Goal: Information Seeking & Learning: Find specific fact

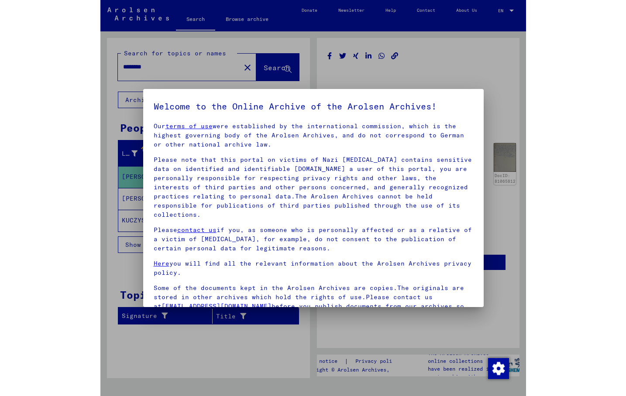
scroll to position [83, 0]
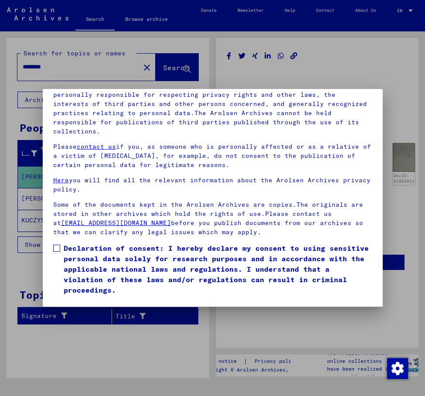
click at [57, 245] on span at bounding box center [56, 248] width 7 height 7
click at [77, 300] on button "I agree" at bounding box center [74, 308] width 42 height 17
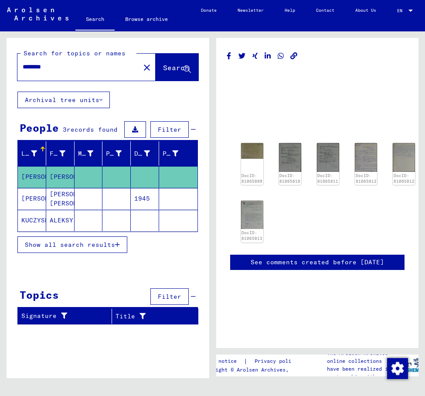
drag, startPoint x: 61, startPoint y: 68, endPoint x: -49, endPoint y: 58, distance: 110.4
click at [23, 62] on input "********" at bounding box center [79, 66] width 112 height 9
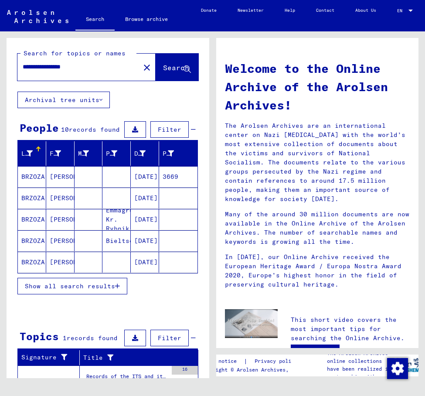
click at [64, 177] on mat-cell "[PERSON_NAME]" at bounding box center [60, 176] width 28 height 21
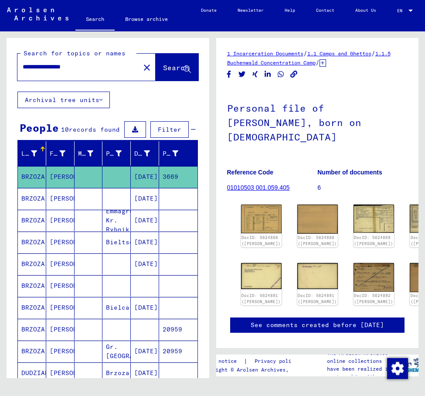
click at [322, 143] on div "Personal file of [PERSON_NAME], born on [DEMOGRAPHIC_DATA] Reference Code 01010…" at bounding box center [317, 144] width 181 height 113
click at [253, 204] on img at bounding box center [261, 219] width 43 height 31
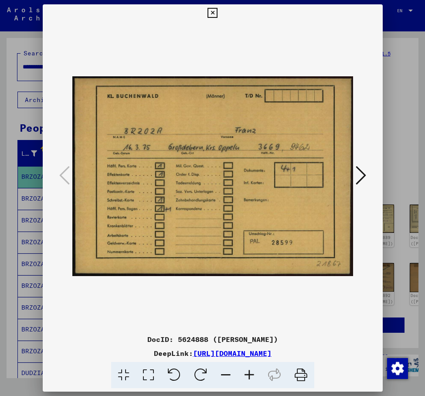
click at [324, 43] on img at bounding box center [212, 176] width 281 height 309
click at [312, 67] on img at bounding box center [212, 176] width 281 height 309
click at [364, 175] on icon at bounding box center [361, 175] width 10 height 21
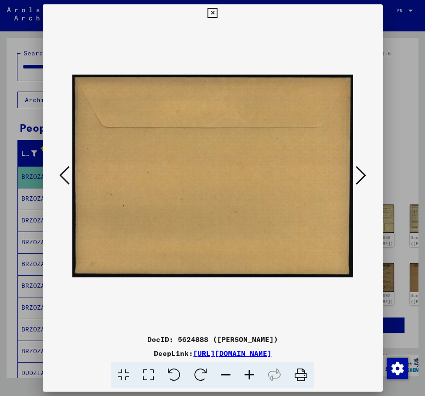
click at [364, 175] on icon at bounding box center [361, 175] width 10 height 21
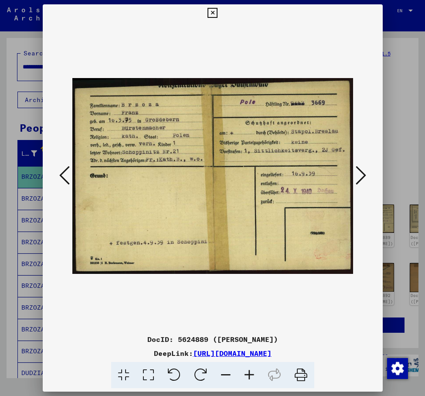
click at [220, 12] on div at bounding box center [212, 12] width 15 height 17
click at [59, 183] on icon at bounding box center [64, 175] width 10 height 21
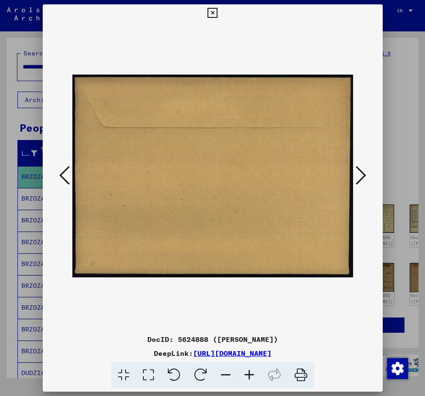
click at [59, 183] on icon at bounding box center [64, 175] width 10 height 21
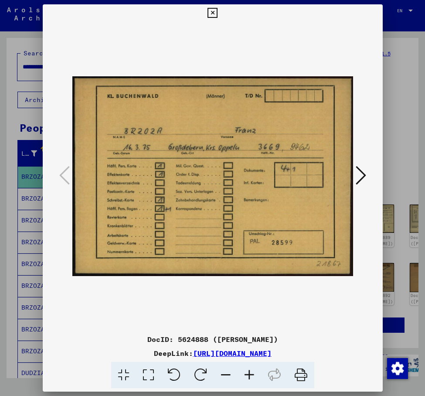
click at [361, 177] on icon at bounding box center [361, 175] width 10 height 21
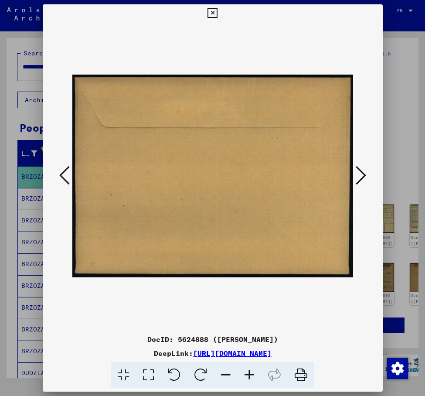
click at [361, 177] on icon at bounding box center [361, 175] width 10 height 21
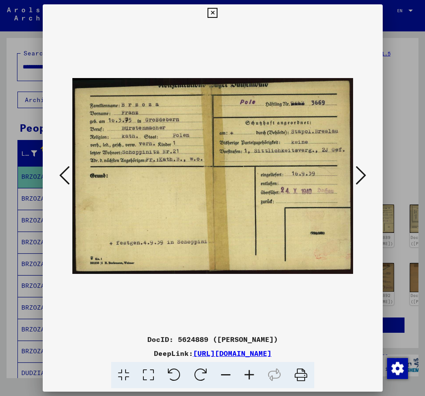
click at [256, 39] on img at bounding box center [212, 176] width 281 height 309
click at [318, 176] on img at bounding box center [212, 176] width 281 height 309
click at [336, 43] on img at bounding box center [212, 176] width 281 height 309
click at [280, 45] on img at bounding box center [212, 176] width 281 height 309
click at [365, 175] on icon at bounding box center [361, 175] width 10 height 21
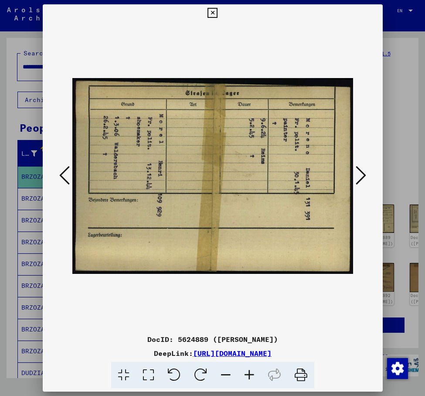
click at [365, 175] on icon at bounding box center [361, 175] width 10 height 21
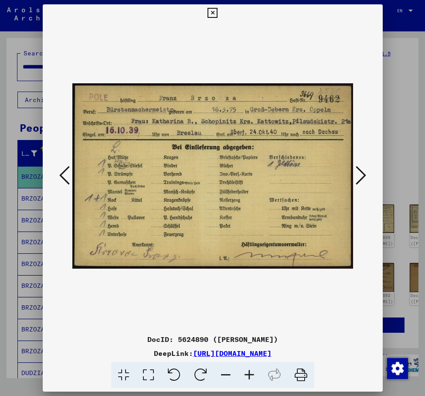
click at [324, 54] on img at bounding box center [212, 176] width 281 height 309
click at [363, 141] on div at bounding box center [213, 176] width 340 height 309
click at [67, 174] on icon at bounding box center [64, 175] width 10 height 21
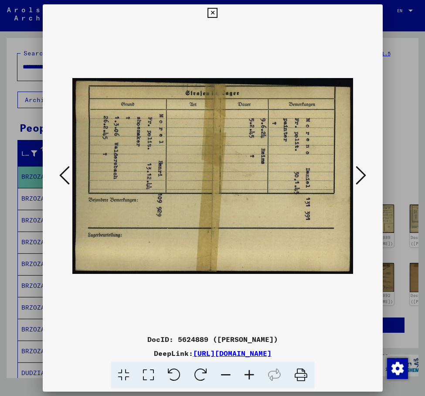
click at [67, 174] on icon at bounding box center [64, 175] width 10 height 21
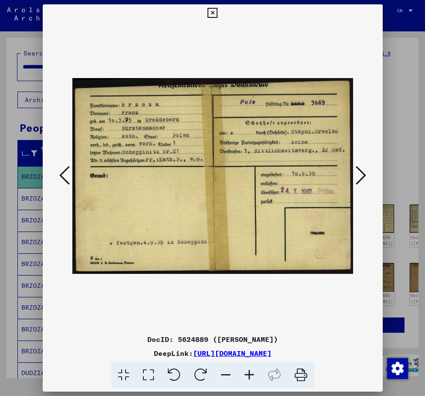
click at [367, 144] on div at bounding box center [213, 176] width 340 height 309
click at [358, 175] on icon at bounding box center [361, 175] width 10 height 21
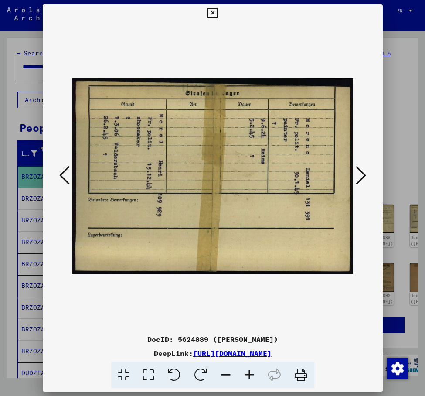
click at [358, 175] on icon at bounding box center [361, 175] width 10 height 21
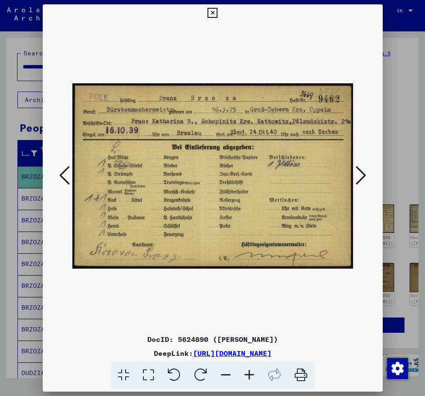
click at [358, 175] on icon at bounding box center [361, 175] width 10 height 21
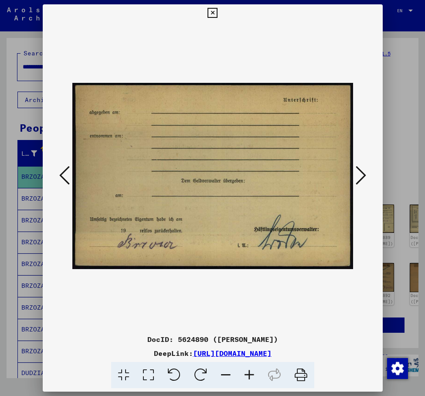
click at [358, 175] on icon at bounding box center [361, 175] width 10 height 21
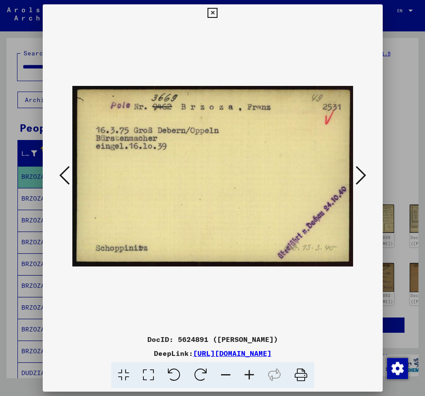
click at [363, 174] on icon at bounding box center [361, 175] width 10 height 21
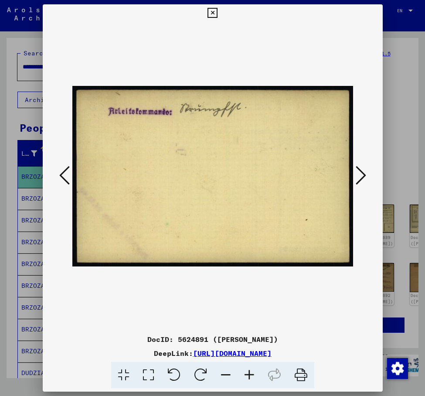
click at [363, 174] on icon at bounding box center [361, 175] width 10 height 21
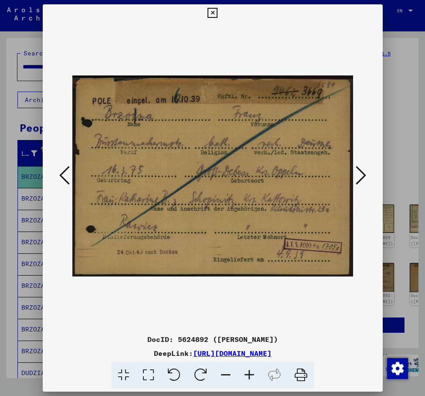
click at [363, 174] on icon at bounding box center [361, 175] width 10 height 21
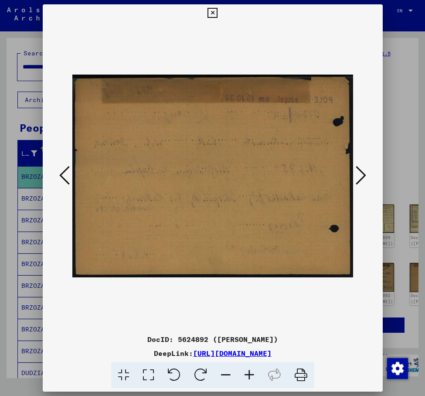
click at [363, 174] on icon at bounding box center [361, 175] width 10 height 21
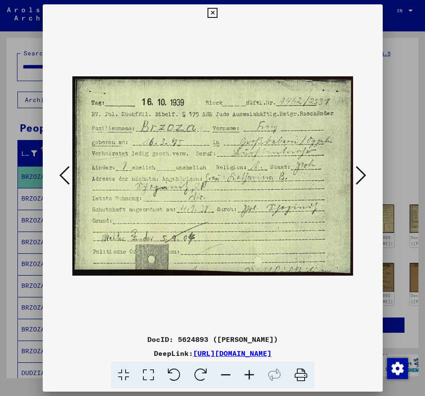
click at [372, 104] on div at bounding box center [213, 176] width 340 height 309
click at [67, 178] on icon at bounding box center [64, 175] width 10 height 21
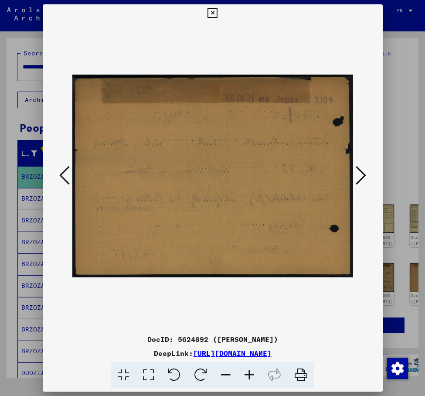
click at [67, 178] on icon at bounding box center [64, 175] width 10 height 21
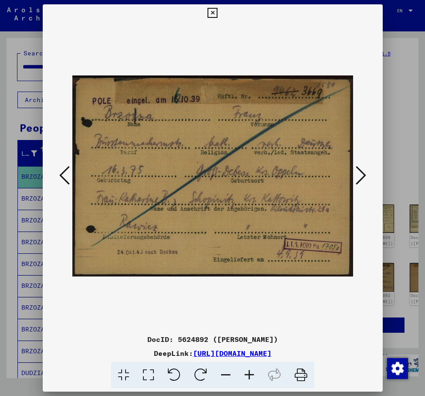
click at [67, 178] on icon at bounding box center [64, 175] width 10 height 21
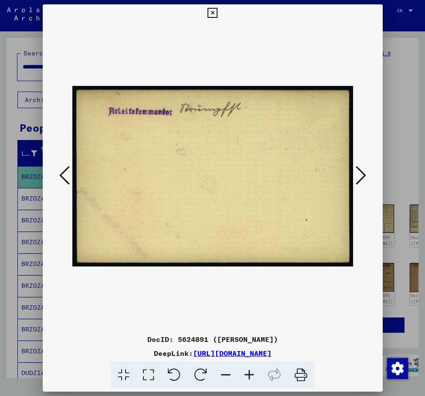
click at [67, 178] on icon at bounding box center [64, 175] width 10 height 21
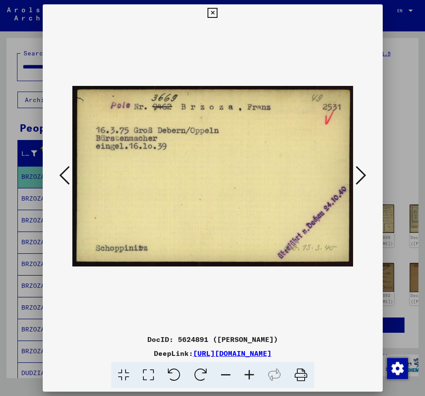
click at [363, 178] on icon at bounding box center [361, 175] width 10 height 21
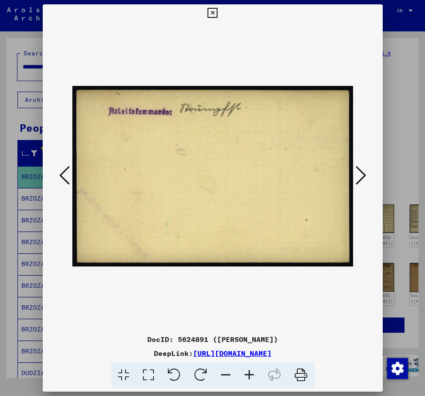
click at [363, 178] on icon at bounding box center [361, 175] width 10 height 21
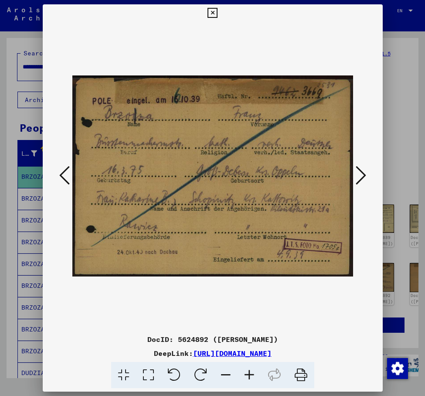
click at [359, 119] on div at bounding box center [213, 176] width 340 height 309
click at [359, 178] on icon at bounding box center [361, 175] width 10 height 21
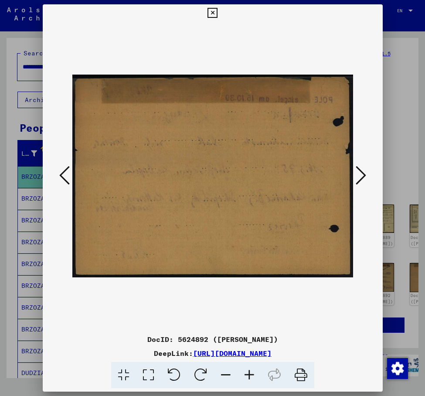
click at [359, 178] on icon at bounding box center [361, 175] width 10 height 21
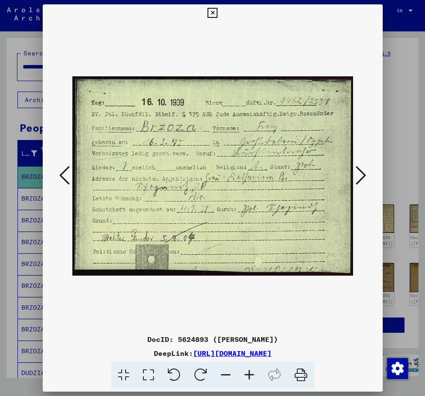
click at [359, 178] on icon at bounding box center [361, 175] width 10 height 21
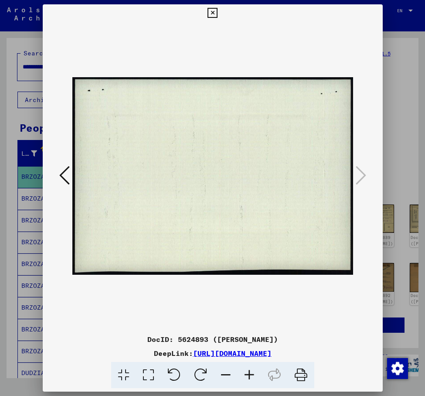
click at [218, 17] on icon at bounding box center [213, 13] width 10 height 10
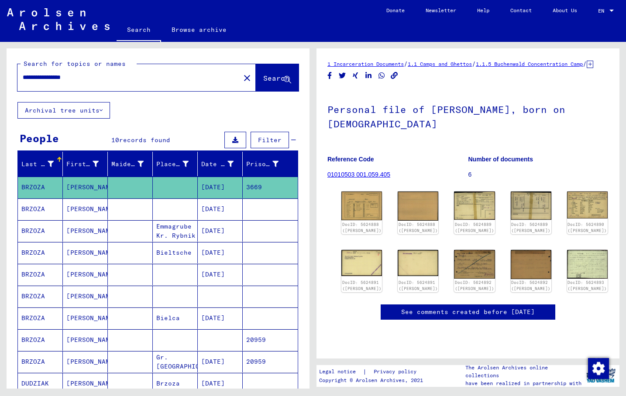
click at [100, 362] on mat-cell "[PERSON_NAME]" at bounding box center [85, 361] width 45 height 21
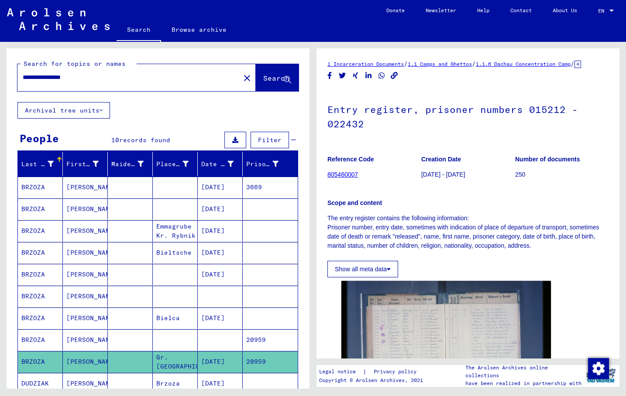
click at [425, 121] on h1 "Entry register, prisoner numbers 015212 - 022432" at bounding box center [467, 115] width 281 height 53
click at [99, 335] on mat-cell "[PERSON_NAME]" at bounding box center [85, 339] width 45 height 21
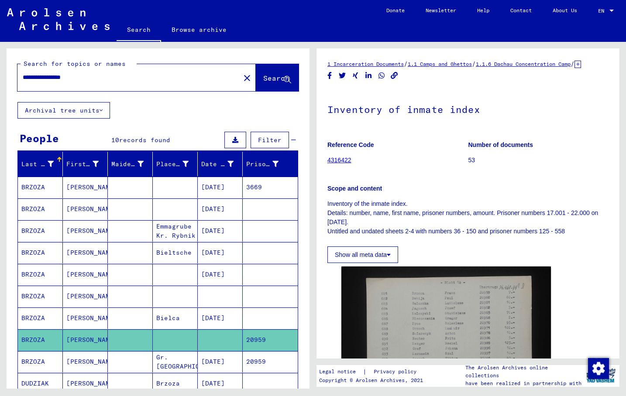
click at [95, 355] on mat-cell "[PERSON_NAME]" at bounding box center [85, 361] width 45 height 21
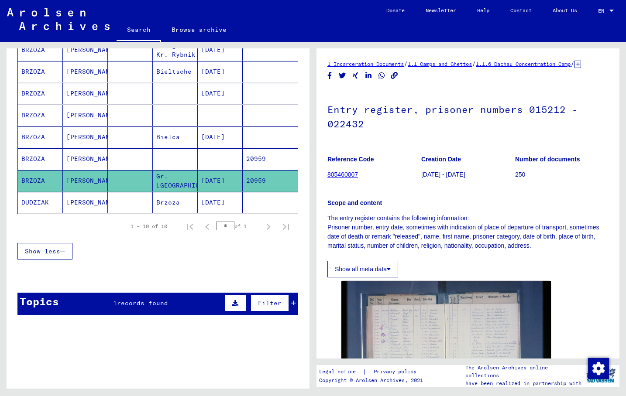
scroll to position [182, 0]
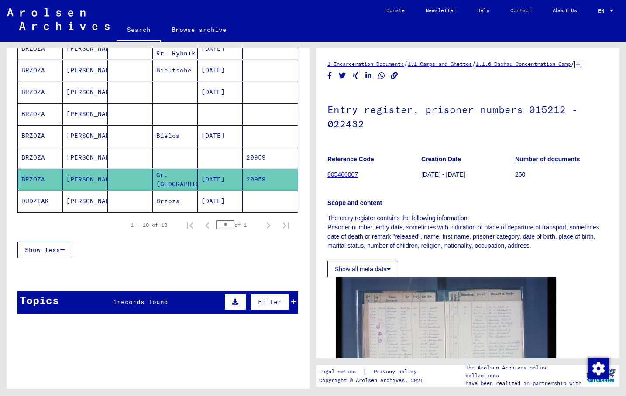
click at [374, 327] on img at bounding box center [446, 350] width 220 height 147
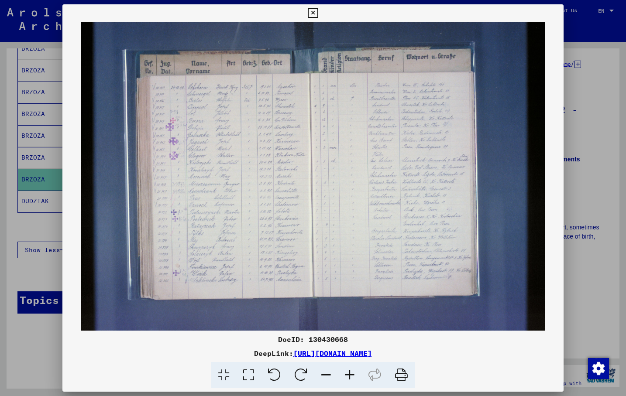
click at [246, 378] on icon at bounding box center [248, 375] width 25 height 27
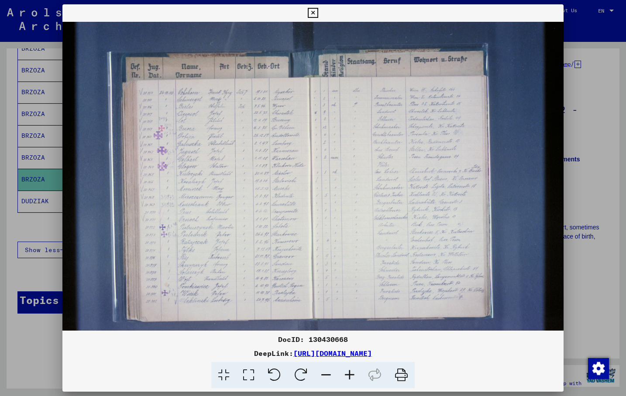
click at [248, 378] on icon at bounding box center [248, 375] width 25 height 27
click at [351, 373] on icon at bounding box center [350, 375] width 24 height 27
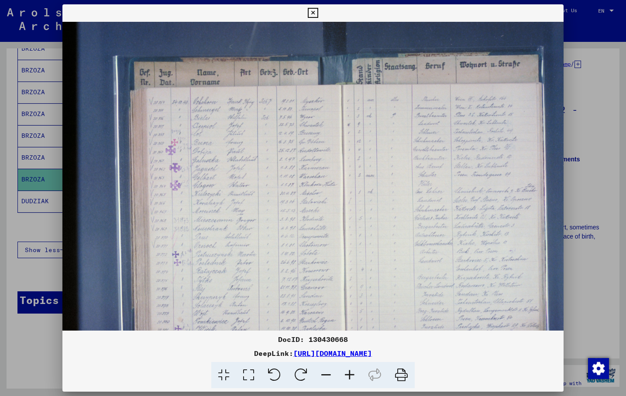
click at [351, 373] on icon at bounding box center [350, 375] width 24 height 27
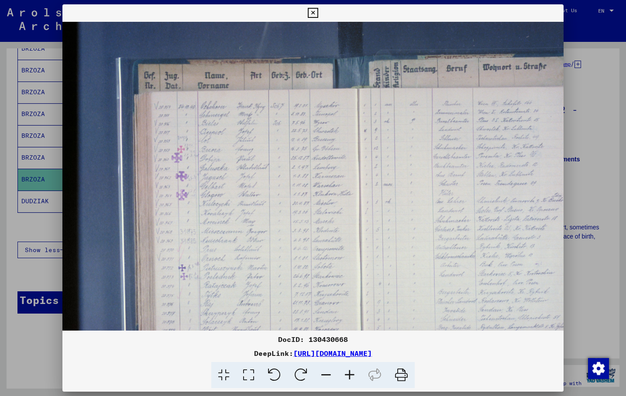
click at [351, 373] on icon at bounding box center [350, 375] width 24 height 27
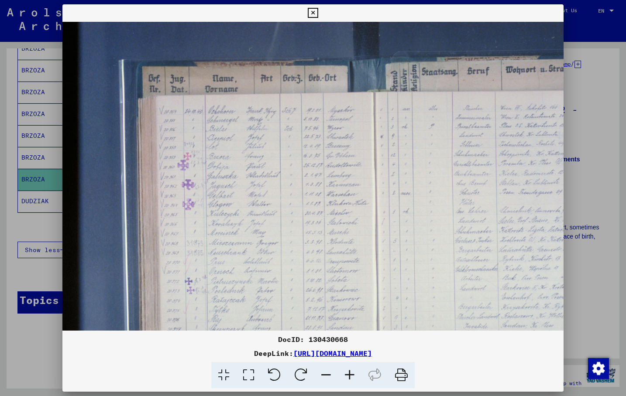
click at [351, 373] on icon at bounding box center [350, 375] width 24 height 27
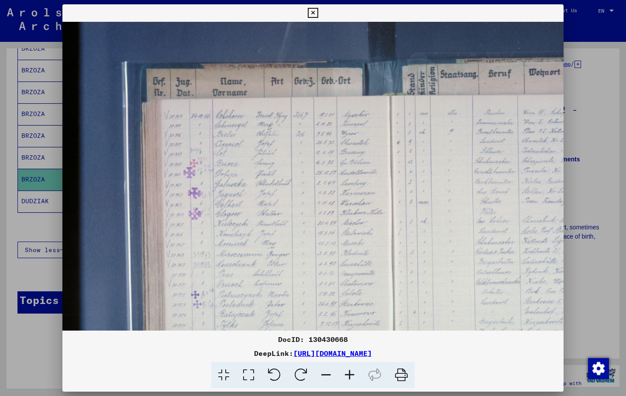
click at [351, 373] on icon at bounding box center [350, 375] width 24 height 27
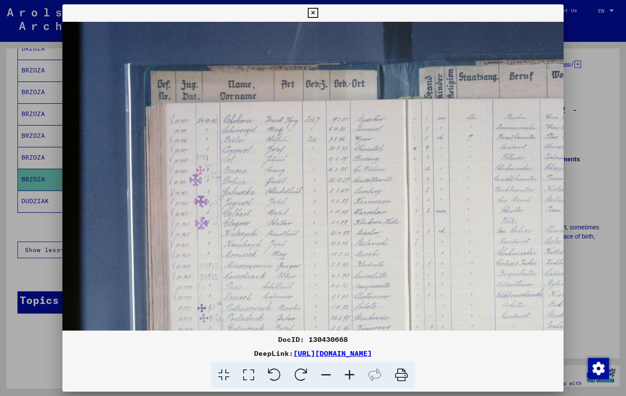
click at [351, 373] on icon at bounding box center [350, 375] width 24 height 27
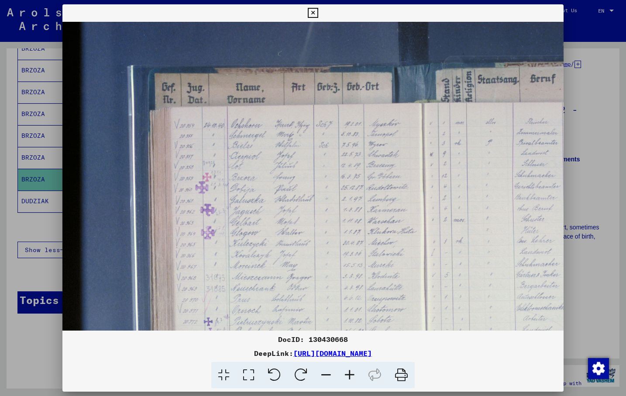
click at [351, 373] on icon at bounding box center [350, 375] width 24 height 27
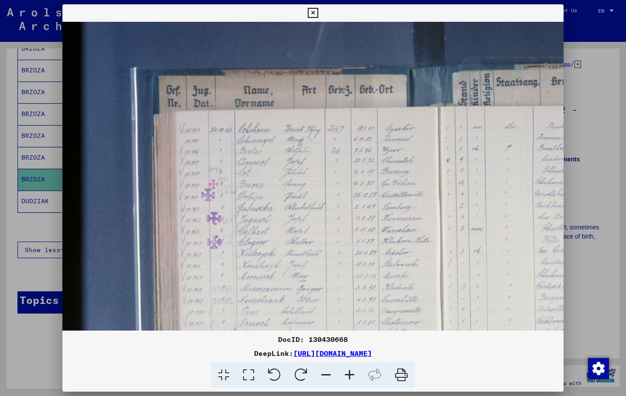
click at [351, 373] on icon at bounding box center [350, 375] width 24 height 27
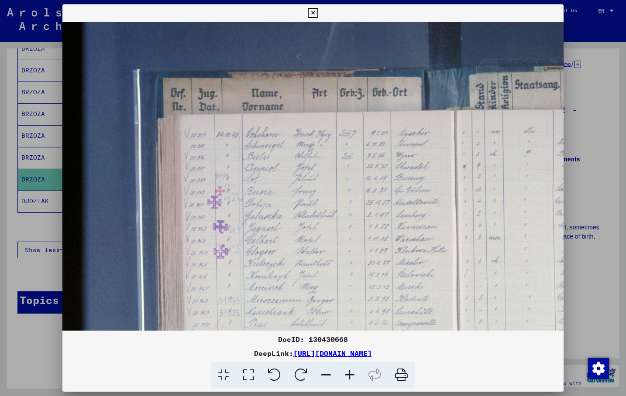
click at [350, 373] on icon at bounding box center [350, 375] width 24 height 27
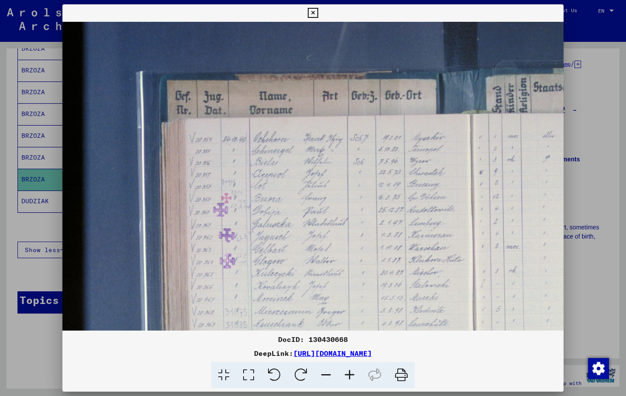
click at [350, 373] on icon at bounding box center [350, 375] width 24 height 27
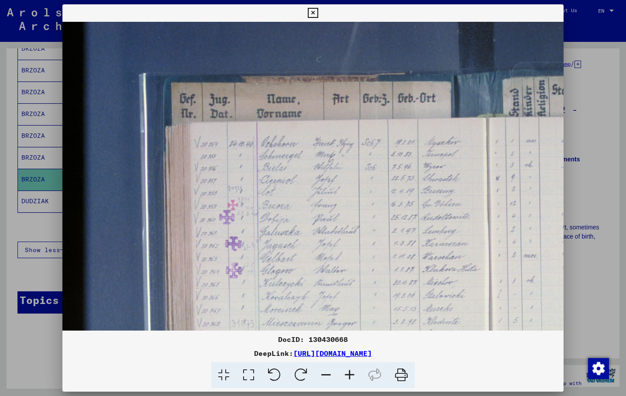
click at [350, 373] on icon at bounding box center [350, 375] width 24 height 27
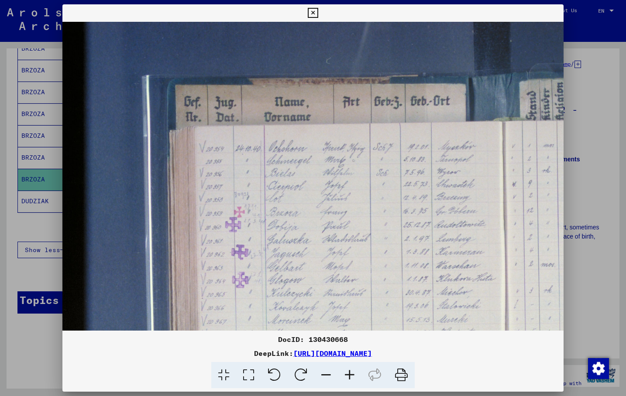
click at [350, 373] on icon at bounding box center [350, 375] width 24 height 27
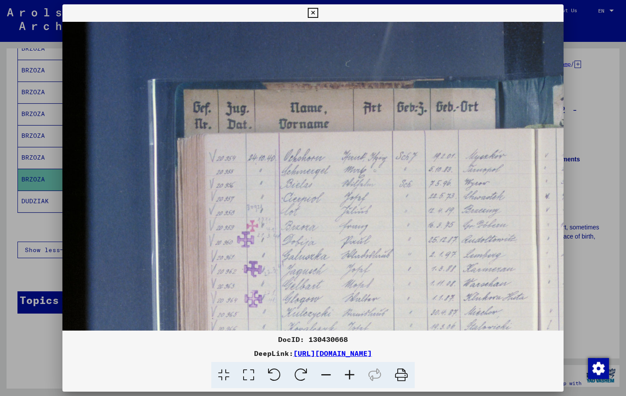
click at [350, 373] on icon at bounding box center [350, 375] width 24 height 27
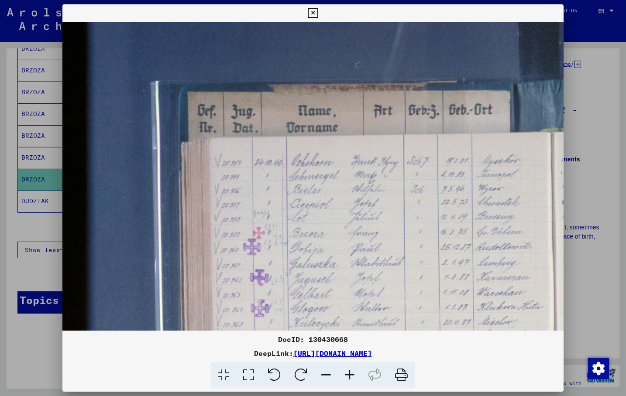
click at [350, 373] on icon at bounding box center [350, 375] width 24 height 27
click at [320, 20] on div at bounding box center [312, 12] width 15 height 17
click at [318, 11] on icon at bounding box center [313, 13] width 10 height 10
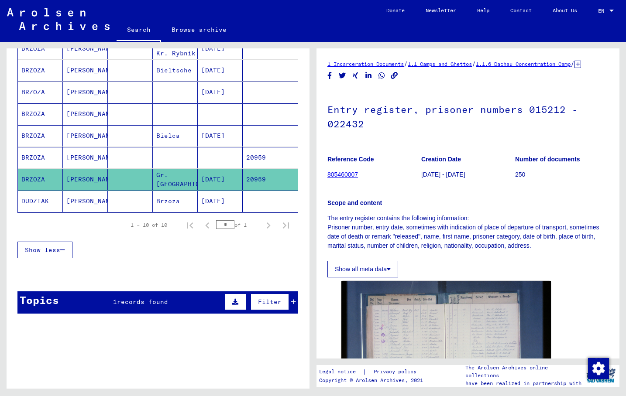
click at [185, 161] on mat-cell at bounding box center [175, 157] width 45 height 21
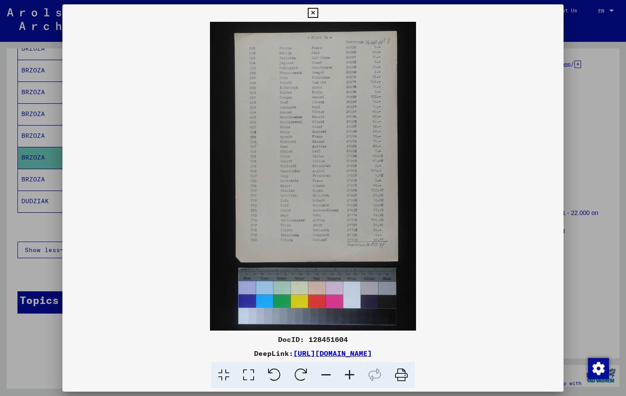
click at [253, 374] on icon at bounding box center [248, 375] width 25 height 27
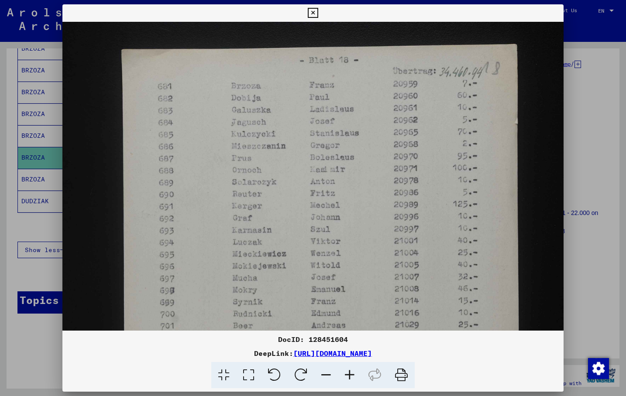
click at [318, 13] on icon at bounding box center [313, 13] width 10 height 10
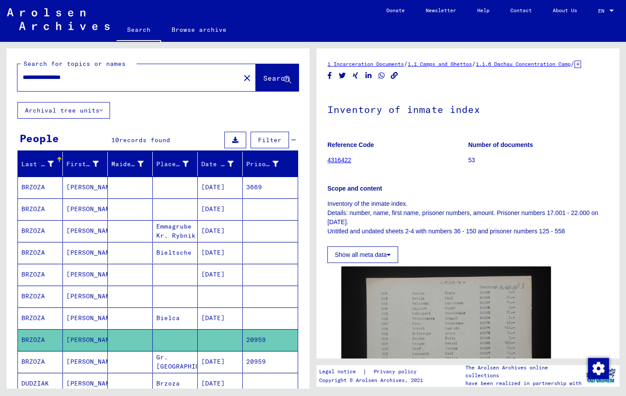
drag, startPoint x: 103, startPoint y: 76, endPoint x: -63, endPoint y: 74, distance: 165.4
click at [23, 74] on input "**********" at bounding box center [129, 77] width 212 height 9
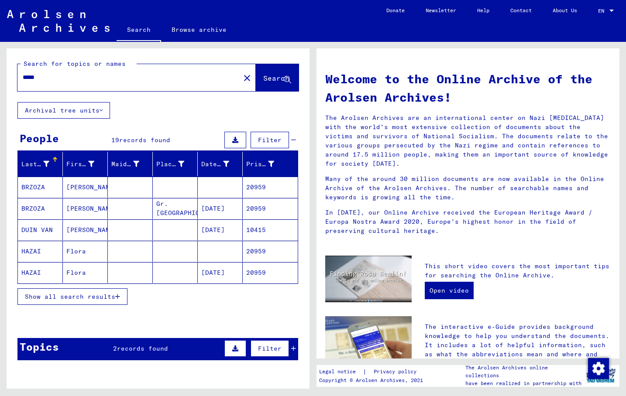
click at [71, 296] on span "Show all search results" at bounding box center [70, 297] width 90 height 8
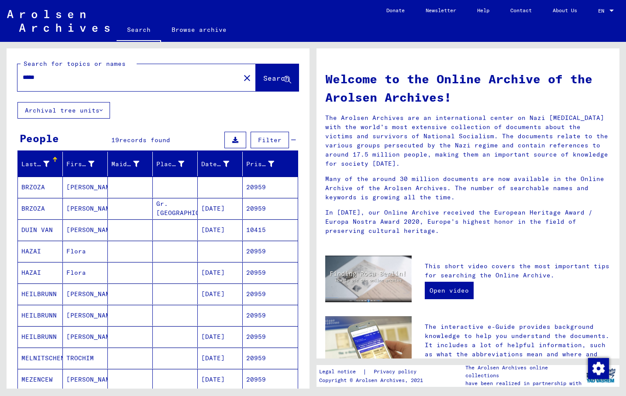
click at [425, 63] on div "Welcome to the Online Archive of the Arolsen Archives! The Arolsen Archives are…" at bounding box center [467, 152] width 298 height 180
drag, startPoint x: 40, startPoint y: 79, endPoint x: 16, endPoint y: 79, distance: 24.4
click at [23, 79] on input "*****" at bounding box center [126, 77] width 207 height 9
paste input "text"
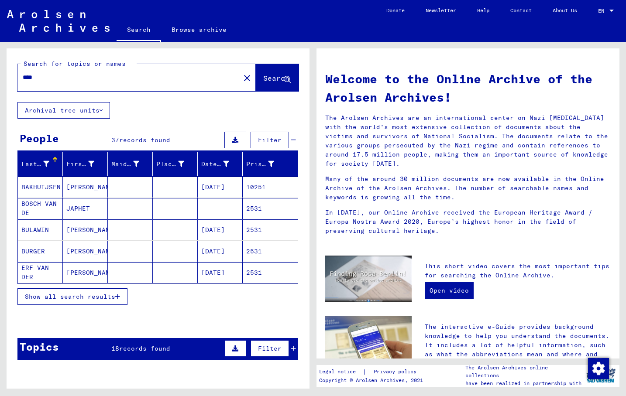
click at [64, 289] on button "Show all search results" at bounding box center [72, 296] width 110 height 17
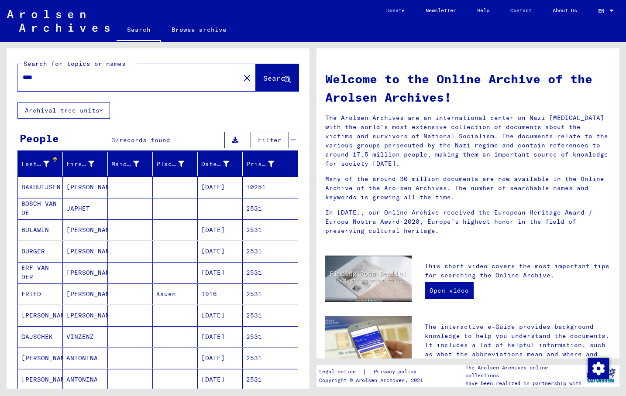
click at [425, 52] on div "Welcome to the Online Archive of the Arolsen Archives! The Arolsen Archives are…" at bounding box center [467, 328] width 303 height 561
drag, startPoint x: 19, startPoint y: 79, endPoint x: -16, endPoint y: 83, distance: 35.6
click at [23, 82] on input "****" at bounding box center [126, 77] width 207 height 9
paste input "text"
type input "****"
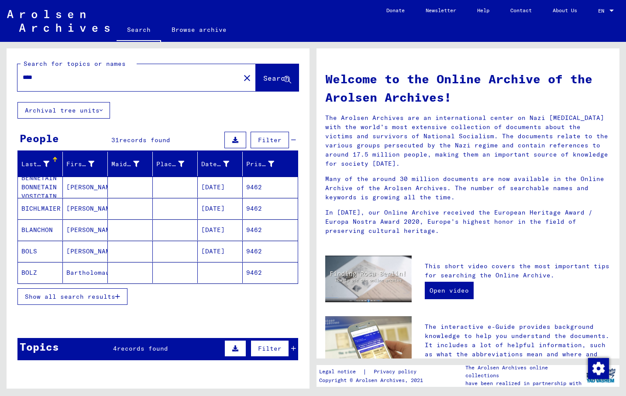
click at [71, 298] on span "Show all search results" at bounding box center [70, 297] width 90 height 8
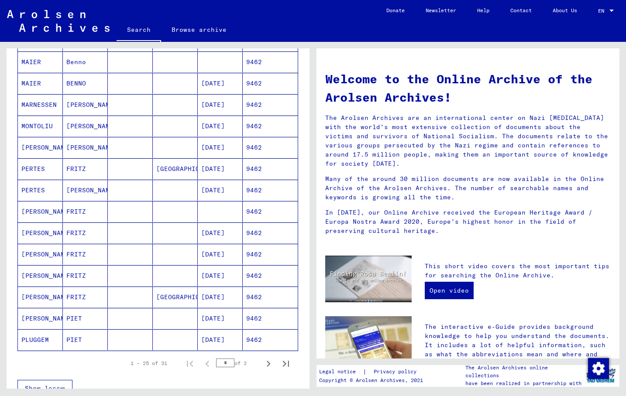
scroll to position [377, 0]
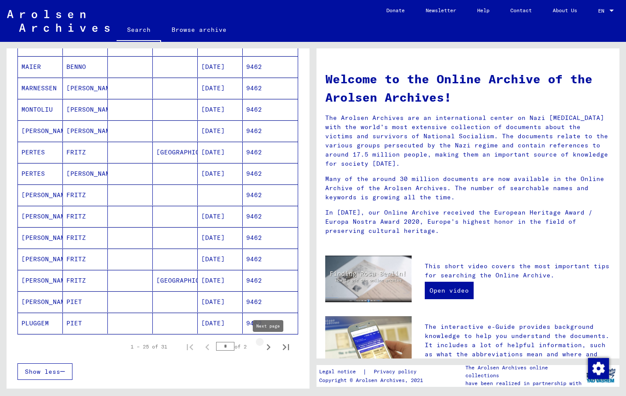
click at [270, 349] on icon "Next page" at bounding box center [268, 347] width 12 height 12
type input "*"
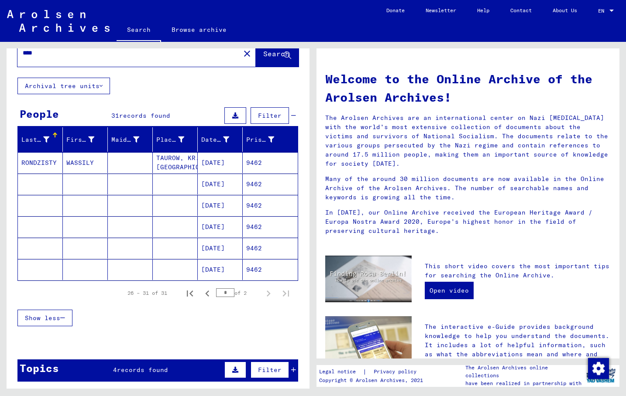
scroll to position [0, 0]
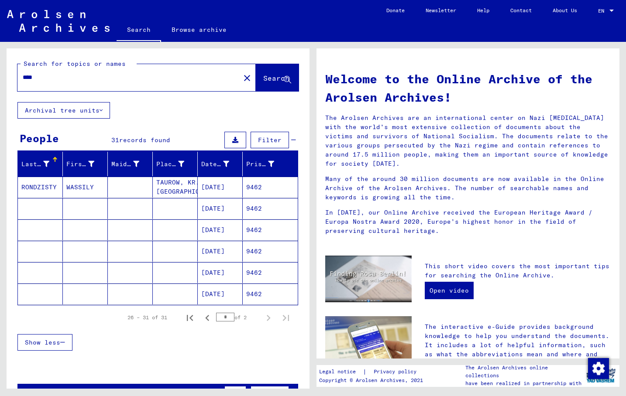
drag, startPoint x: 46, startPoint y: 83, endPoint x: 17, endPoint y: 78, distance: 29.3
click at [15, 78] on div "Search for topics or names **** close Search" at bounding box center [158, 75] width 303 height 54
drag, startPoint x: 36, startPoint y: 74, endPoint x: 2, endPoint y: 72, distance: 34.1
click at [23, 73] on input "****" at bounding box center [126, 77] width 207 height 9
type input "**********"
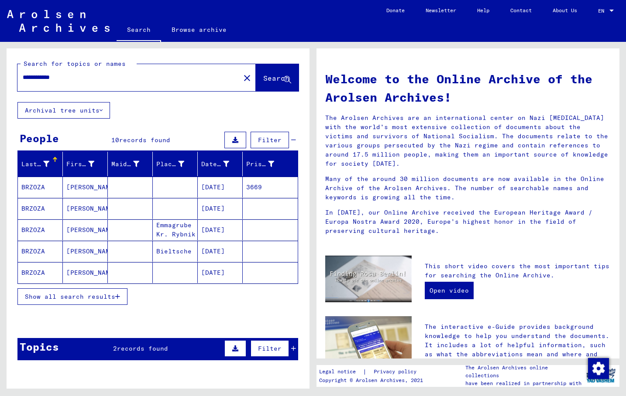
click at [66, 205] on mat-cell "[PERSON_NAME]" at bounding box center [85, 208] width 45 height 21
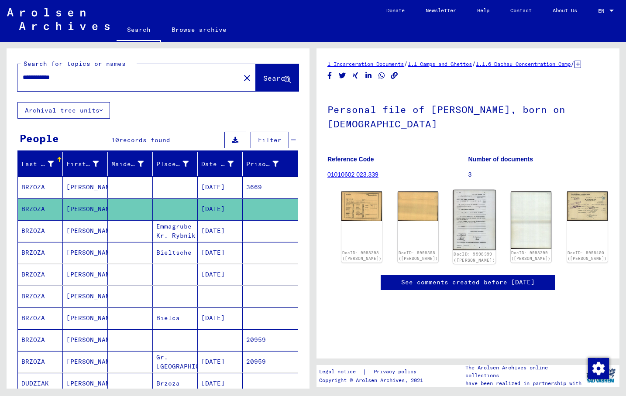
click at [425, 210] on img at bounding box center [474, 220] width 43 height 60
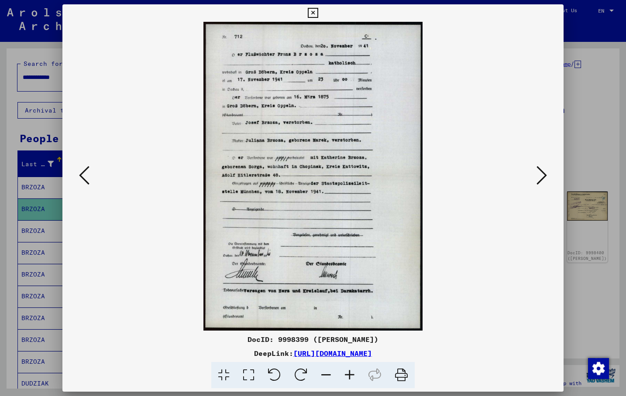
click at [425, 83] on img at bounding box center [312, 176] width 441 height 309
click at [253, 373] on icon at bounding box center [248, 375] width 25 height 27
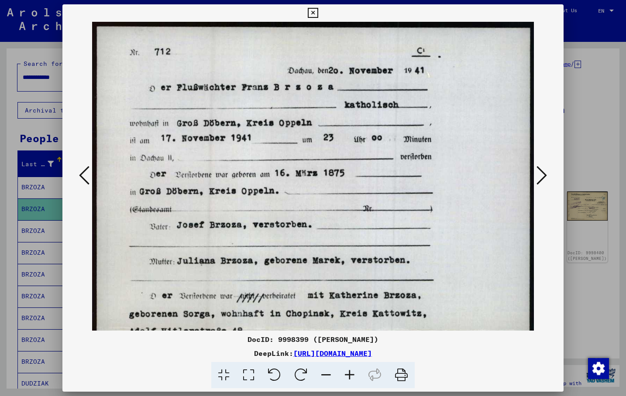
click at [425, 75] on div at bounding box center [312, 176] width 500 height 309
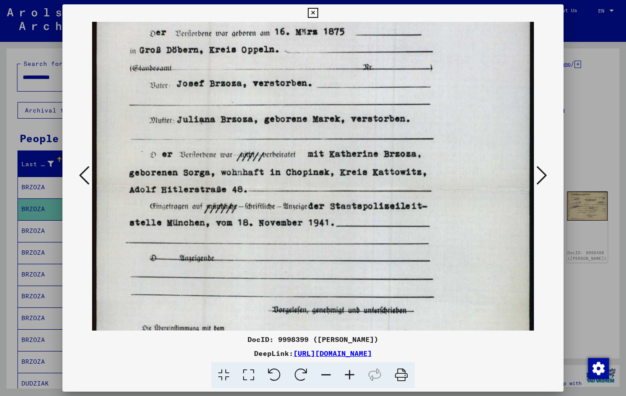
scroll to position [142, 0]
drag, startPoint x: 296, startPoint y: 240, endPoint x: 314, endPoint y: 109, distance: 133.0
click at [314, 109] on img at bounding box center [312, 191] width 441 height 623
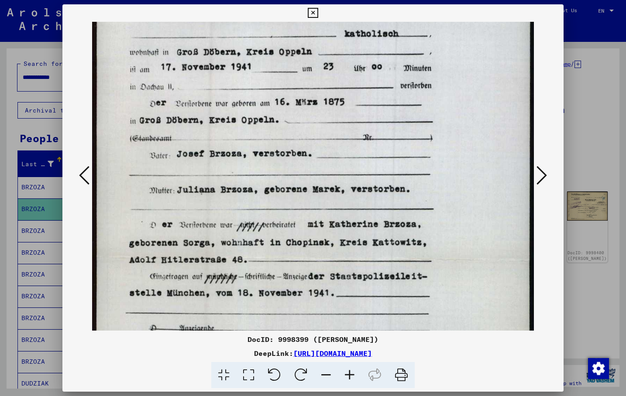
scroll to position [70, 0]
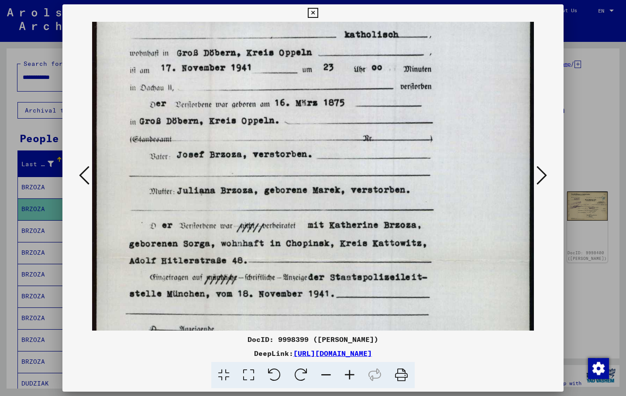
drag, startPoint x: 329, startPoint y: 89, endPoint x: 314, endPoint y: 160, distance: 73.2
click at [314, 160] on img at bounding box center [312, 263] width 441 height 623
click at [425, 72] on div at bounding box center [312, 176] width 500 height 309
click at [425, 119] on div at bounding box center [312, 176] width 500 height 309
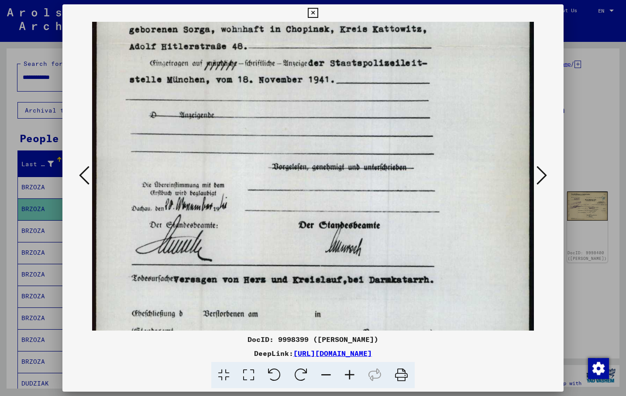
scroll to position [318, 0]
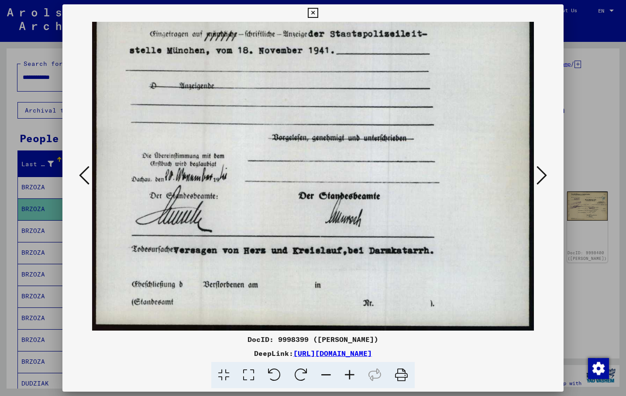
drag, startPoint x: 216, startPoint y: 306, endPoint x: 262, endPoint y: 40, distance: 270.1
click at [262, 40] on img at bounding box center [312, 19] width 441 height 623
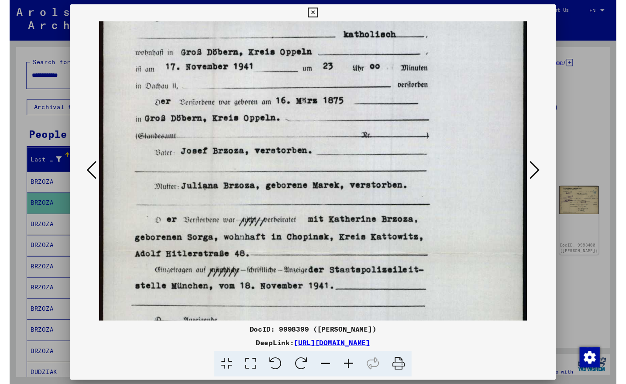
scroll to position [69, 0]
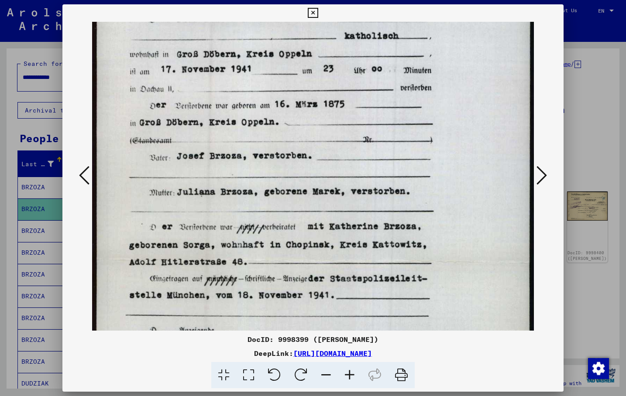
drag, startPoint x: 217, startPoint y: 71, endPoint x: 219, endPoint y: 320, distance: 249.6
click at [219, 320] on img at bounding box center [312, 264] width 441 height 623
